Goal: Obtain resource: Obtain resource

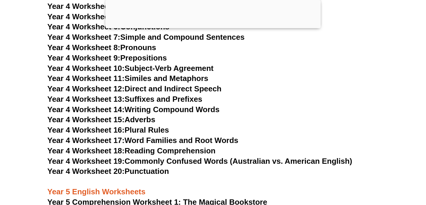
scroll to position [2518, 0]
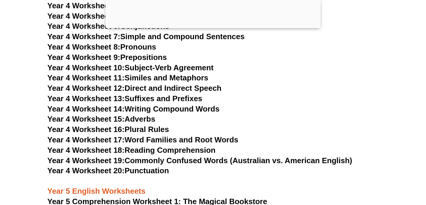
click at [158, 128] on link "Year 4 Worksheet 16: Plural Rules" at bounding box center [108, 129] width 122 height 9
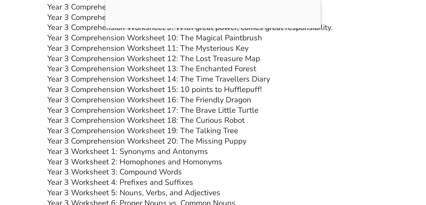
scroll to position [1926, 0]
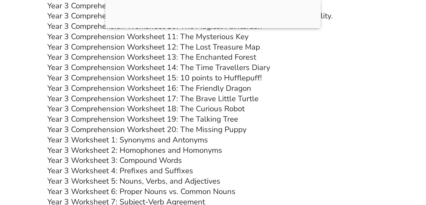
click at [117, 151] on link "Year 3 Worksheet 2: Homophones and Homonyms" at bounding box center [134, 150] width 175 height 10
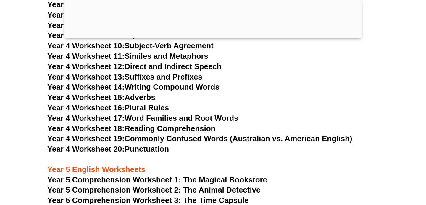
scroll to position [2687, 0]
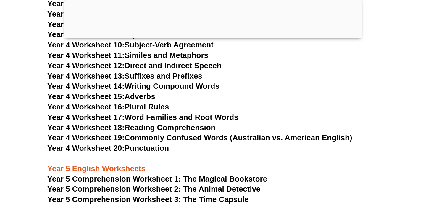
click at [163, 116] on link "Year 4 Worksheet 17: Word Families and Root Words" at bounding box center [142, 116] width 191 height 9
click at [171, 125] on link "Year 4 Worksheet 18: Reading Comprehension" at bounding box center [131, 127] width 168 height 9
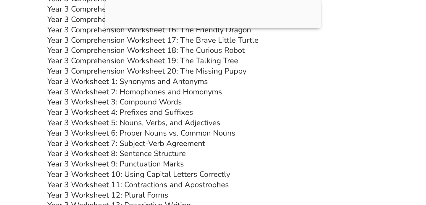
scroll to position [2139, 0]
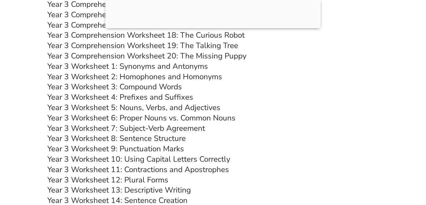
click at [152, 89] on link "Year 3 Worksheet 3: Compound Words" at bounding box center [114, 86] width 135 height 10
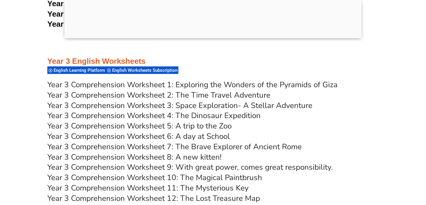
scroll to position [1880, 0]
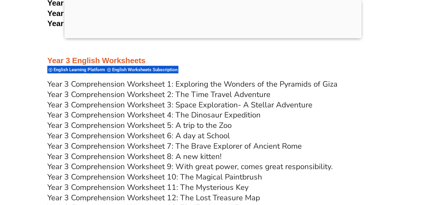
click at [207, 95] on link "Year 3 Comprehension Worksheet 2: The Time Travel Adventure" at bounding box center [158, 94] width 223 height 10
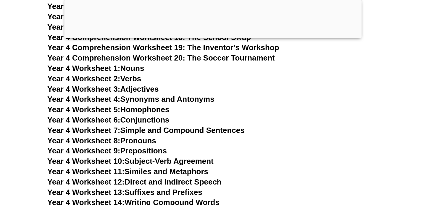
scroll to position [2607, 0]
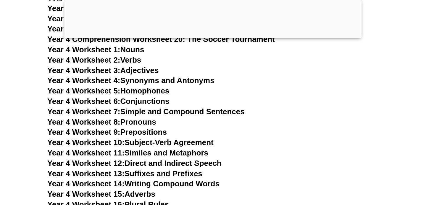
scroll to position [2640, 0]
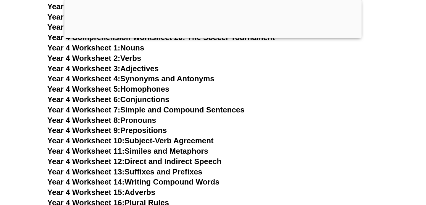
click at [211, 37] on div at bounding box center [213, 37] width 297 height 0
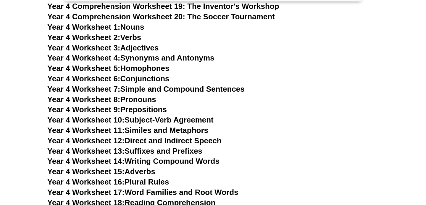
scroll to position [2636, 0]
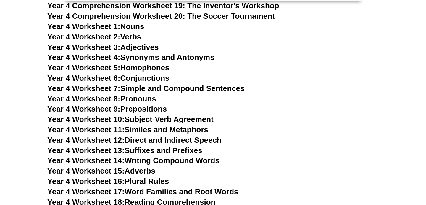
click at [189, 56] on link "Year 4 Worksheet 4: Synonyms and Antonyms" at bounding box center [130, 57] width 167 height 9
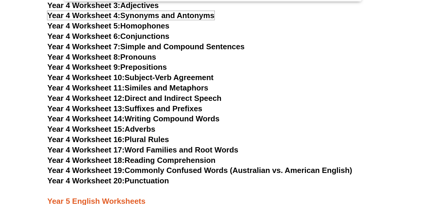
scroll to position [2678, 0]
click at [190, 89] on link "Year 4 Worksheet 11: Similes and Metaphors" at bounding box center [127, 87] width 161 height 9
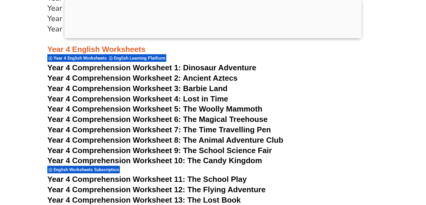
scroll to position [2327, 0]
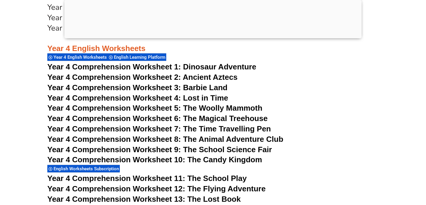
click at [220, 80] on span "Year 4 Comprehension Worksheet 2: Ancient Aztecs" at bounding box center [142, 77] width 190 height 9
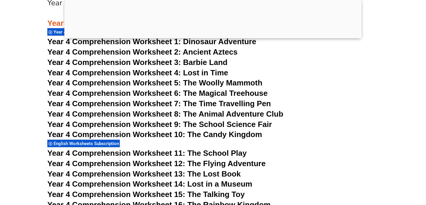
scroll to position [2351, 0]
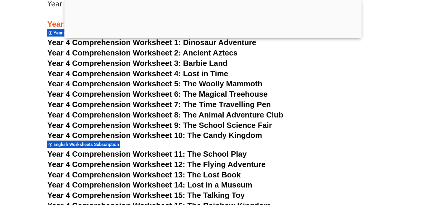
click at [185, 74] on span "Year 4 Comprehension Worksheet 4: Lost in Time" at bounding box center [137, 73] width 181 height 9
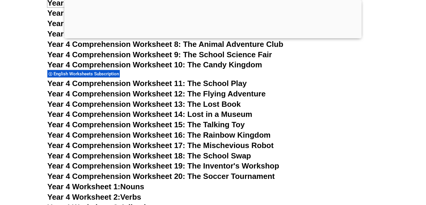
scroll to position [2422, 0]
click at [231, 53] on span "Year 4 Comprehension Worksheet 9: The School Science Fair" at bounding box center [159, 54] width 225 height 9
